Goal: Task Accomplishment & Management: Use online tool/utility

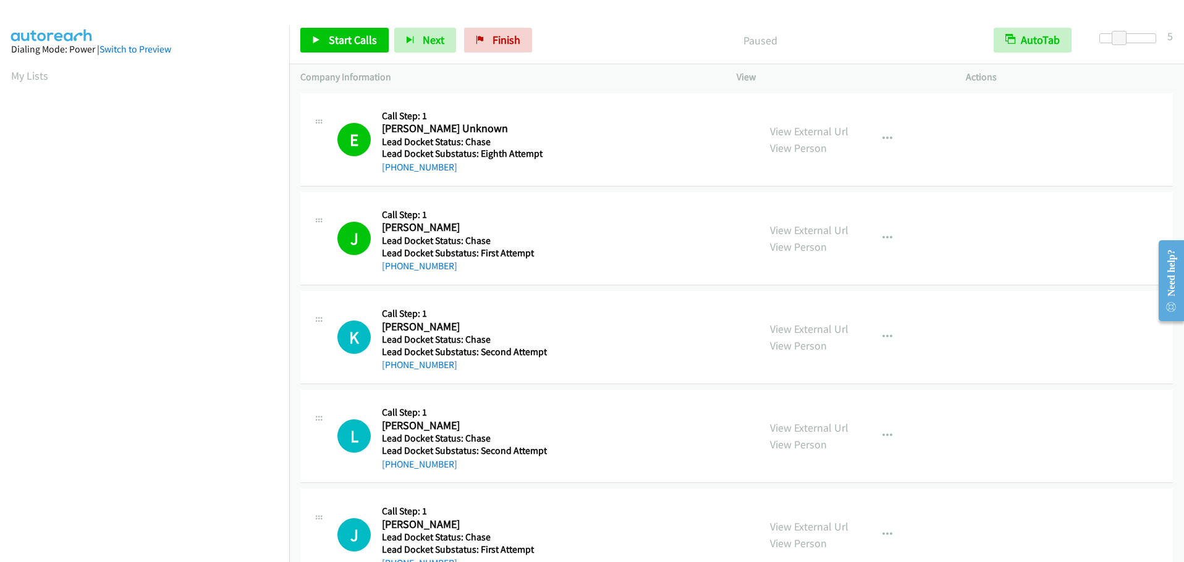
scroll to position [104, 0]
drag, startPoint x: 497, startPoint y: 40, endPoint x: 793, endPoint y: 67, distance: 297.8
click at [497, 40] on span "Finish" at bounding box center [506, 40] width 28 height 14
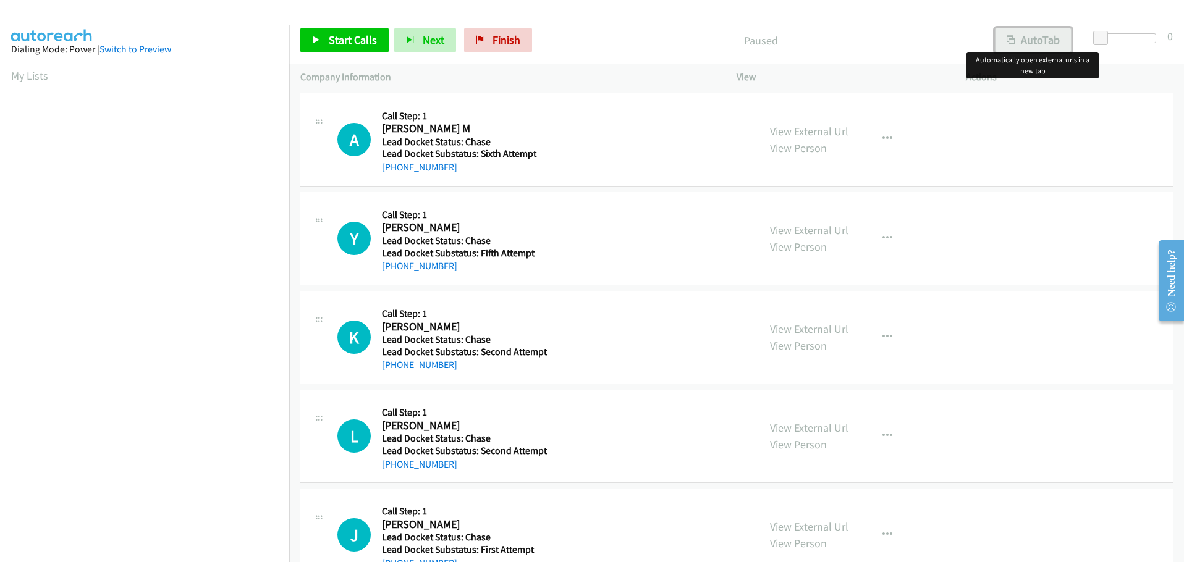
click at [1020, 35] on button "AutoTab" at bounding box center [1033, 40] width 77 height 25
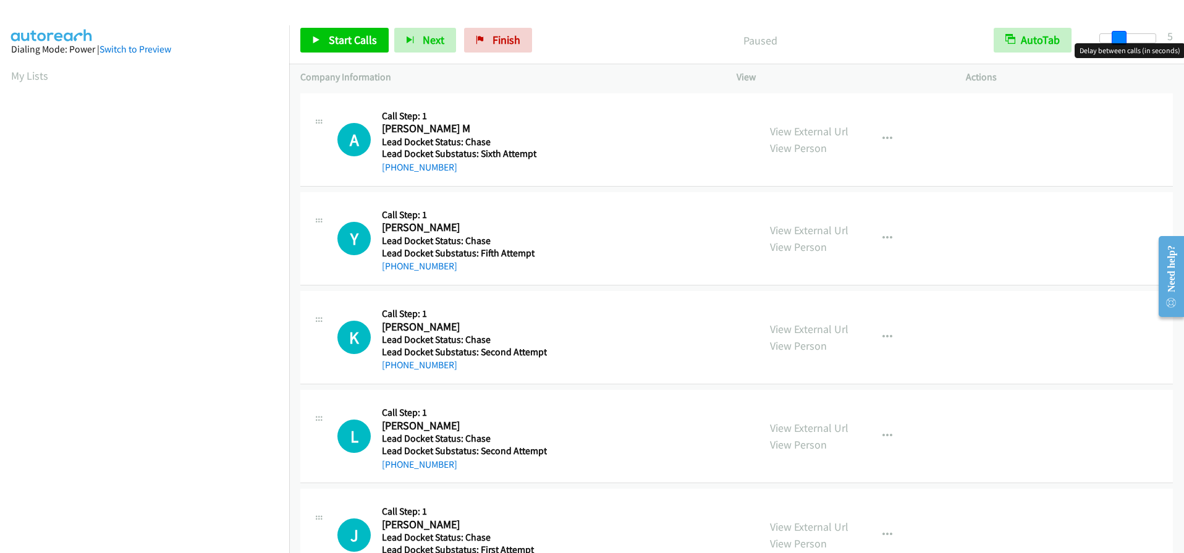
drag, startPoint x: 1100, startPoint y: 41, endPoint x: 1117, endPoint y: 39, distance: 16.8
click at [1117, 39] on span at bounding box center [1119, 38] width 15 height 15
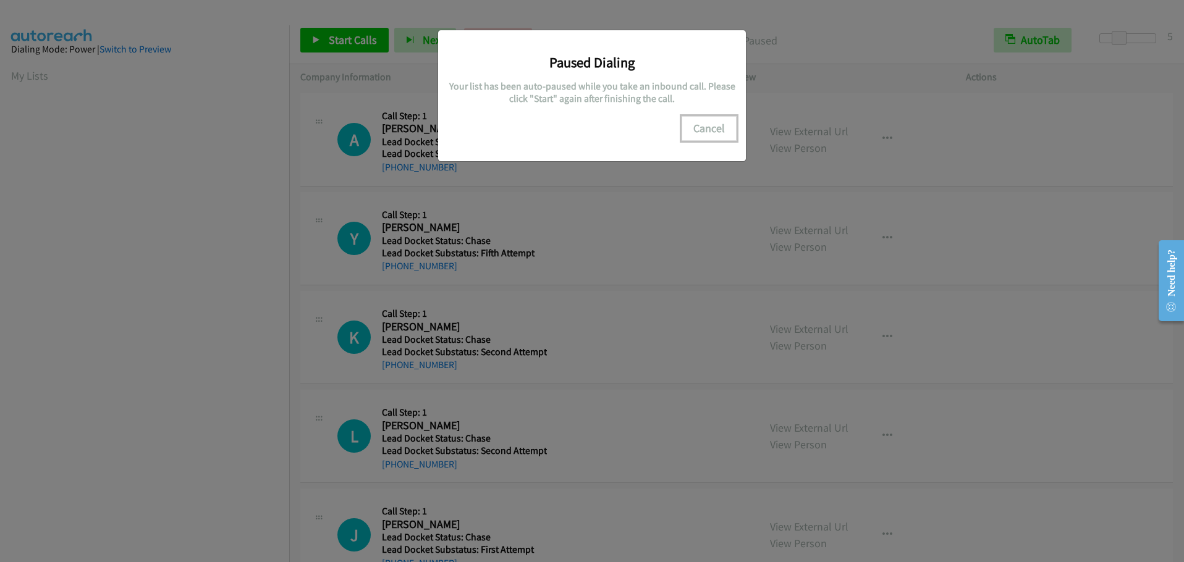
click at [708, 132] on button "Cancel" at bounding box center [709, 128] width 55 height 25
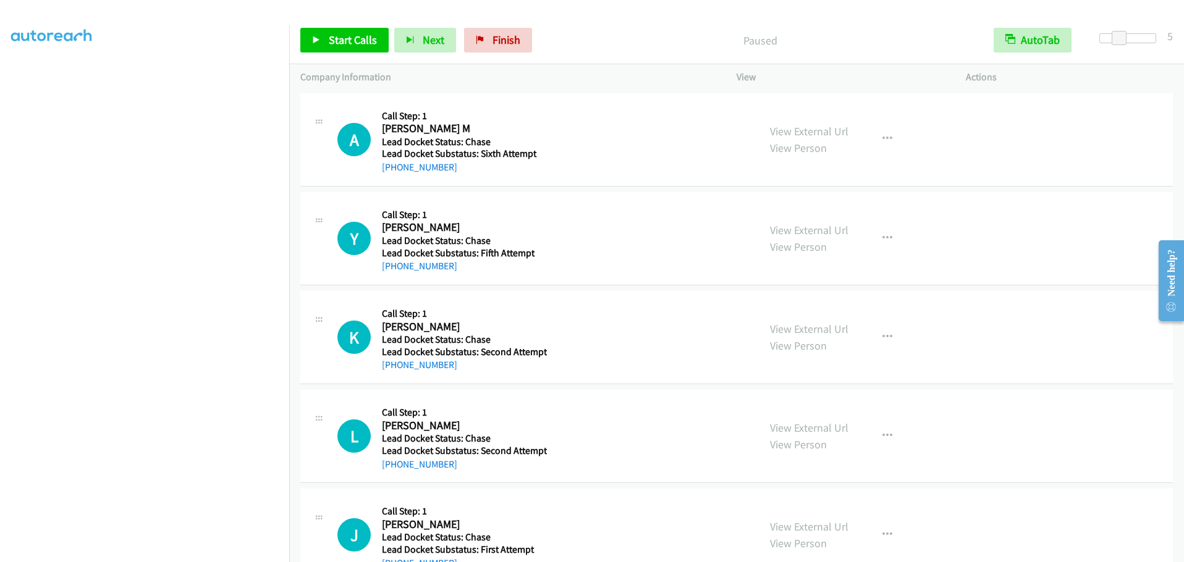
scroll to position [130, 0]
click at [337, 44] on span "Start Calls" at bounding box center [353, 40] width 48 height 14
click at [342, 42] on span "Pause" at bounding box center [343, 40] width 28 height 14
click at [326, 45] on link "Start Calls" at bounding box center [344, 40] width 88 height 25
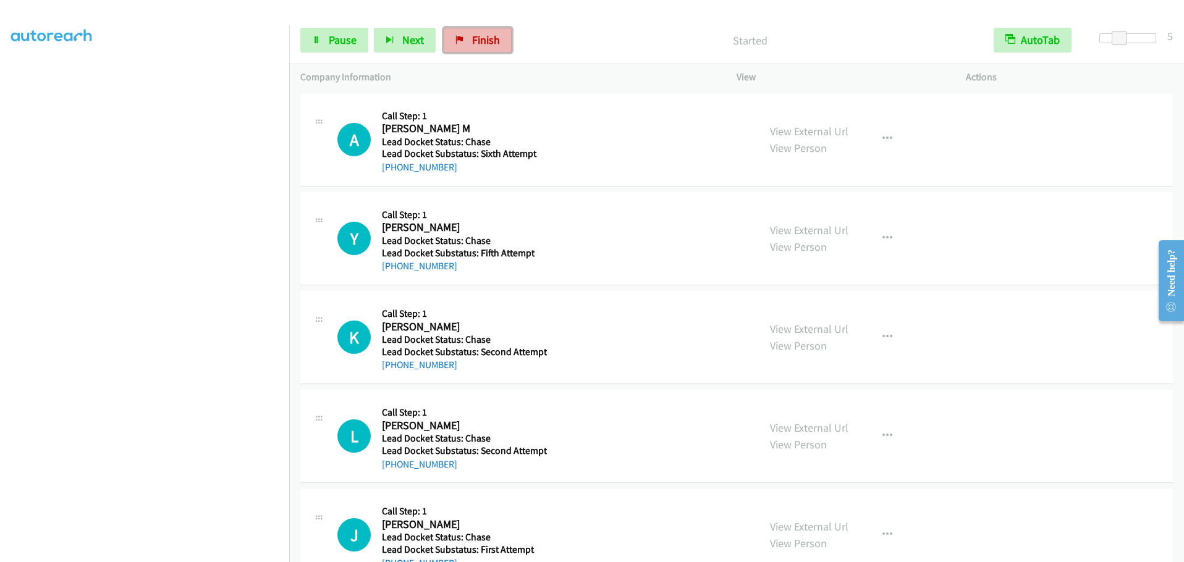
click at [492, 49] on link "Finish" at bounding box center [478, 40] width 68 height 25
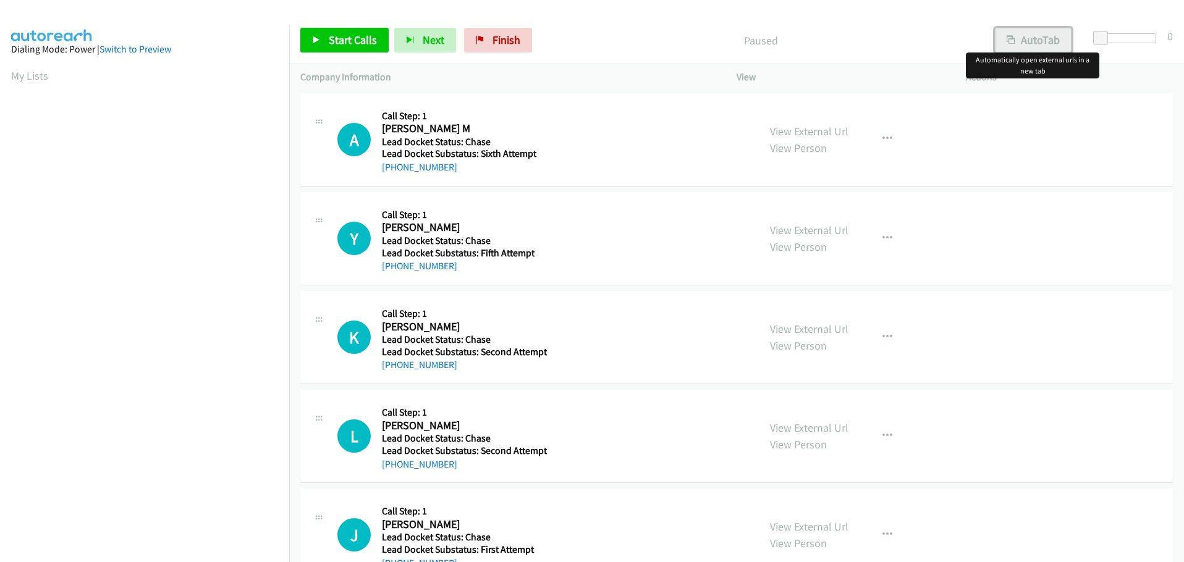
click at [1011, 40] on icon "button" at bounding box center [1011, 40] width 9 height 9
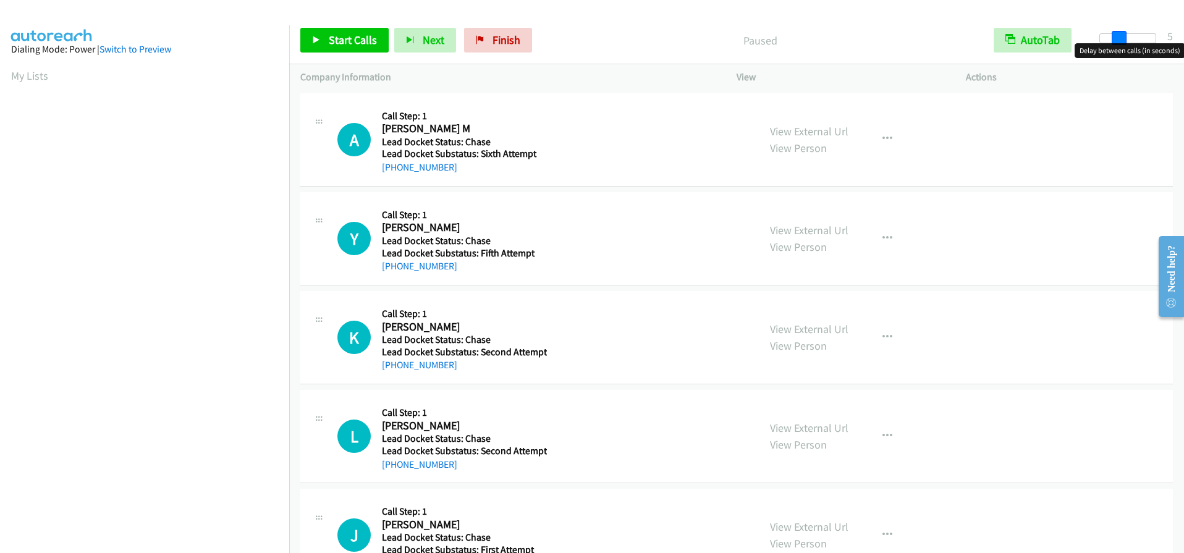
drag, startPoint x: 1103, startPoint y: 42, endPoint x: 1123, endPoint y: 45, distance: 20.0
click at [1123, 45] on body "Start Calls Pause Next Finish Paused AutoTab AutoTab 5 Company Information Info…" at bounding box center [592, 29] width 1184 height 59
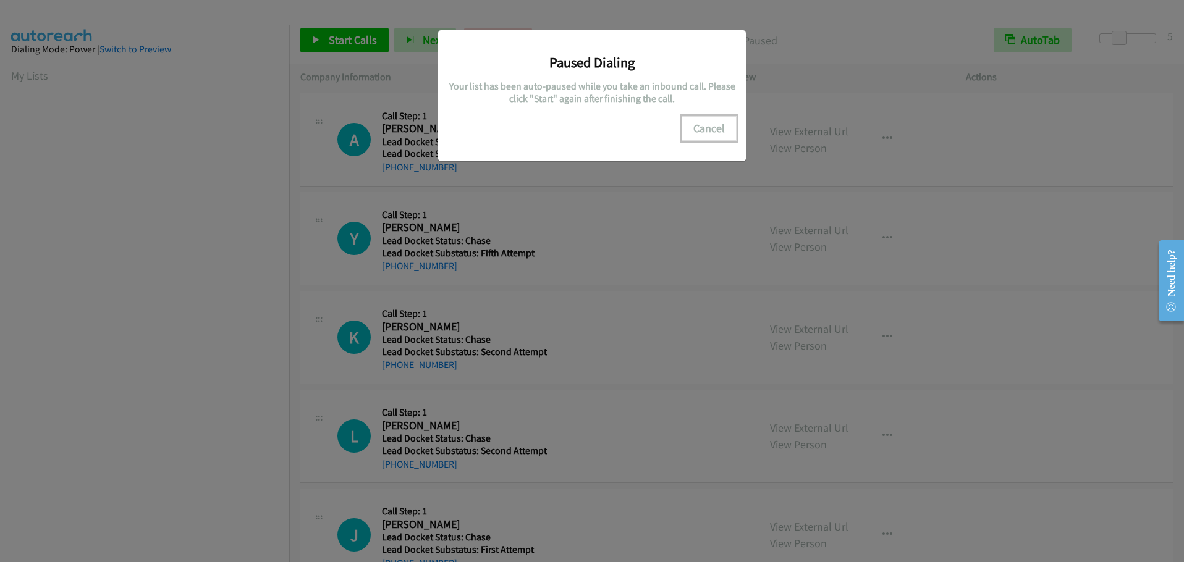
click at [707, 127] on button "Cancel" at bounding box center [709, 128] width 55 height 25
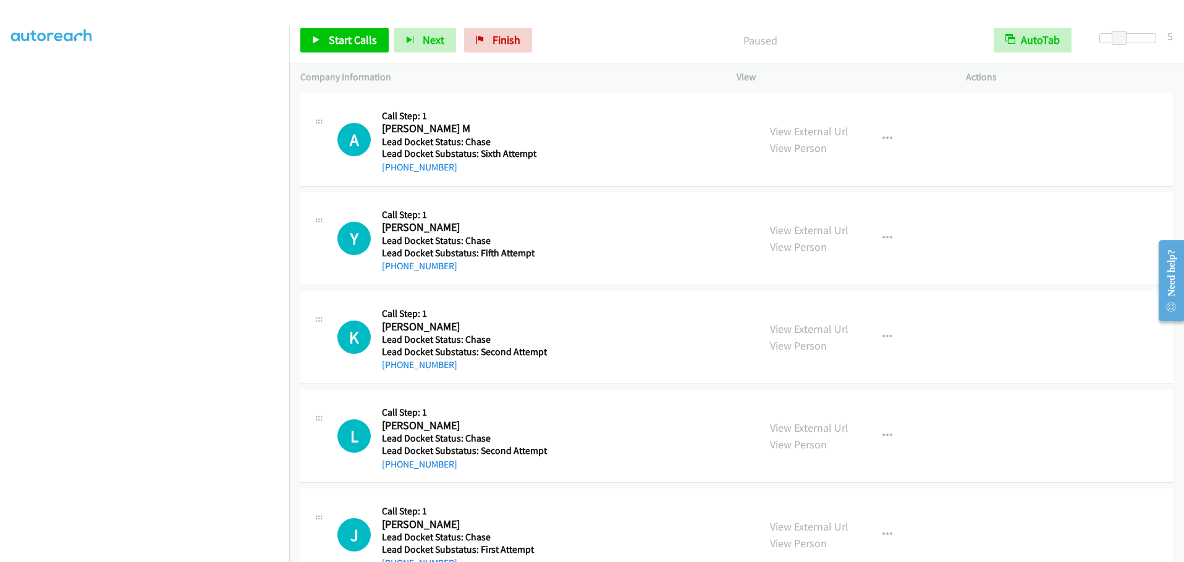
scroll to position [104, 0]
